Goal: Find specific page/section: Find specific page/section

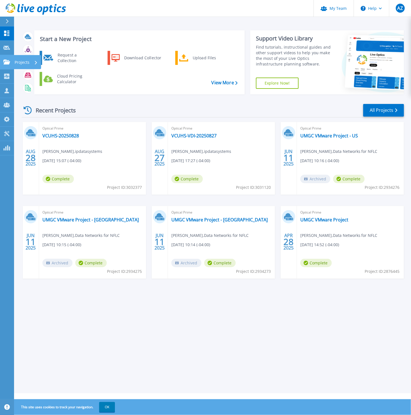
click at [9, 57] on link "Projects Projects" at bounding box center [7, 62] width 14 height 14
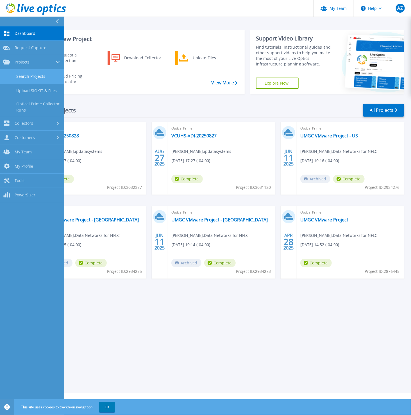
click at [14, 75] on link "Search Projects" at bounding box center [32, 76] width 64 height 14
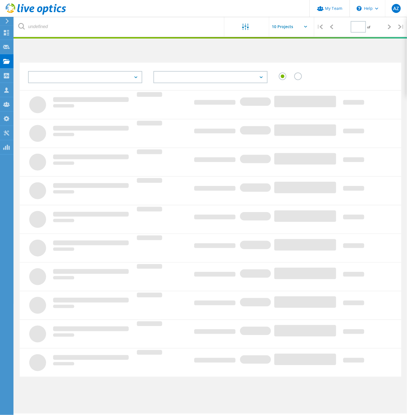
type input "1"
